Goal: Information Seeking & Learning: Learn about a topic

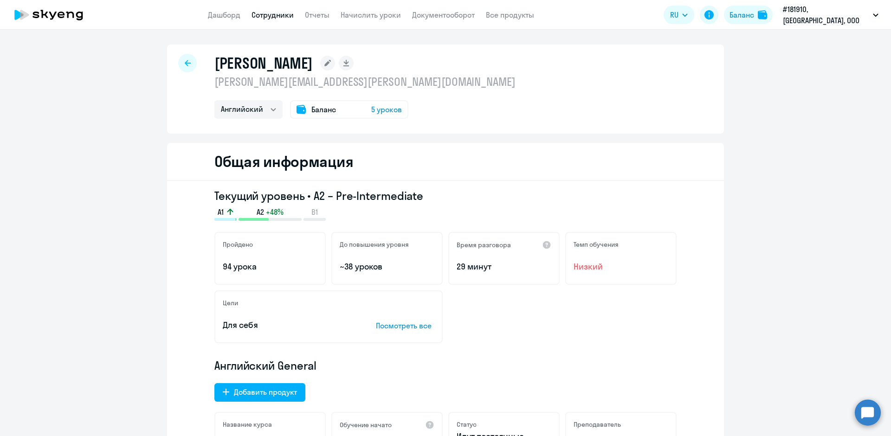
select select "english"
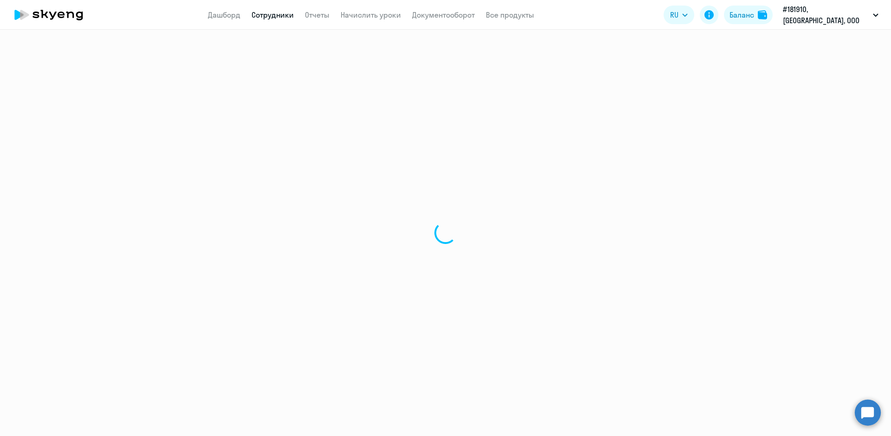
select select "30"
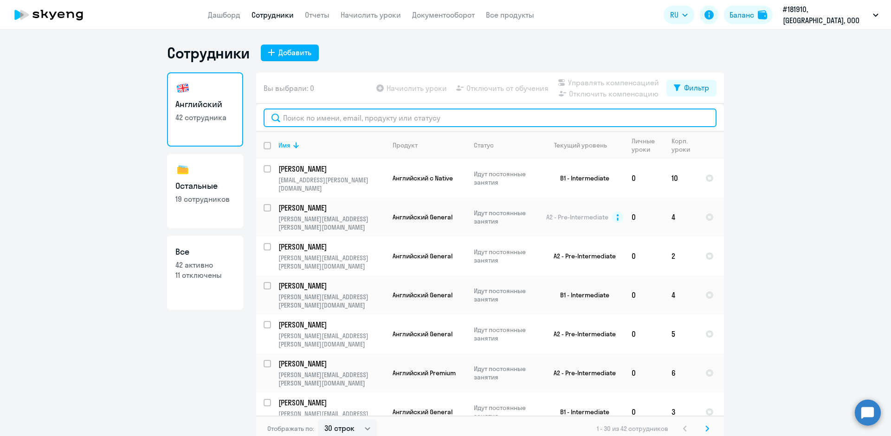
click at [295, 117] on input "text" at bounding box center [490, 118] width 453 height 19
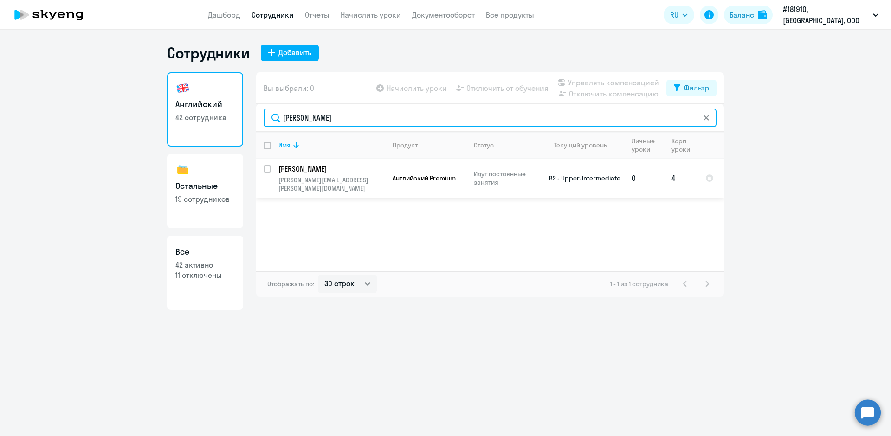
type input "[PERSON_NAME]"
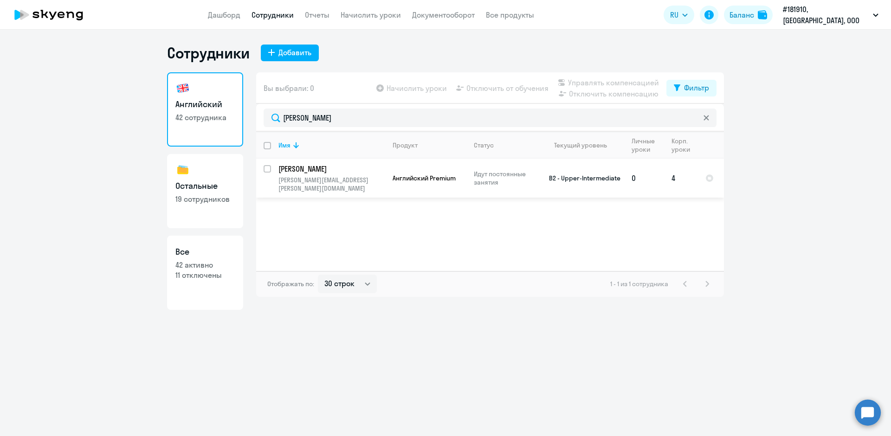
click at [409, 169] on td "Английский Premium" at bounding box center [425, 178] width 81 height 39
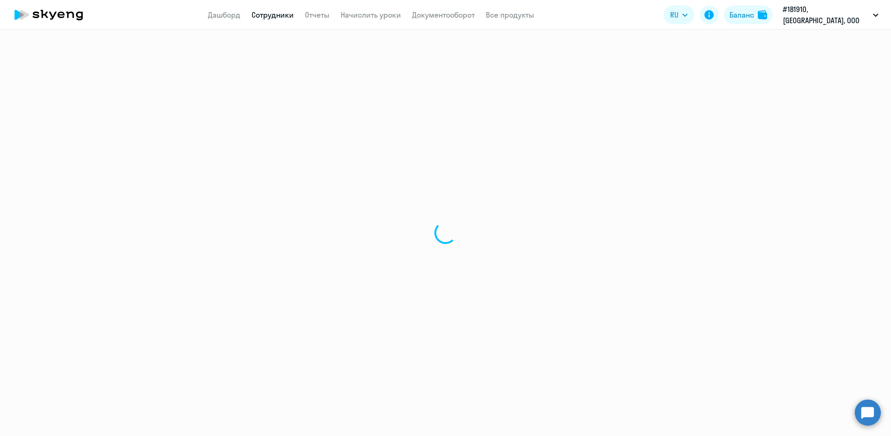
select select "english"
